Goal: Find specific page/section: Find specific page/section

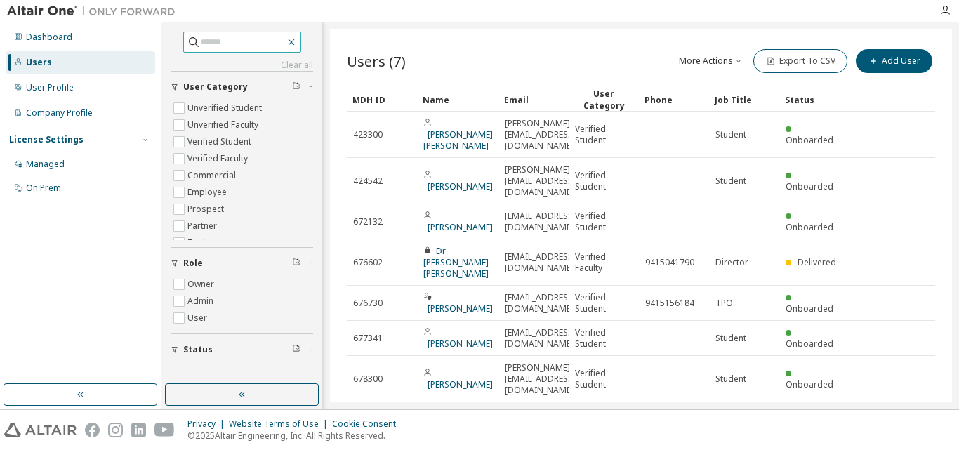
click at [297, 40] on icon "button" at bounding box center [291, 42] width 11 height 11
